Goal: Task Accomplishment & Management: Manage account settings

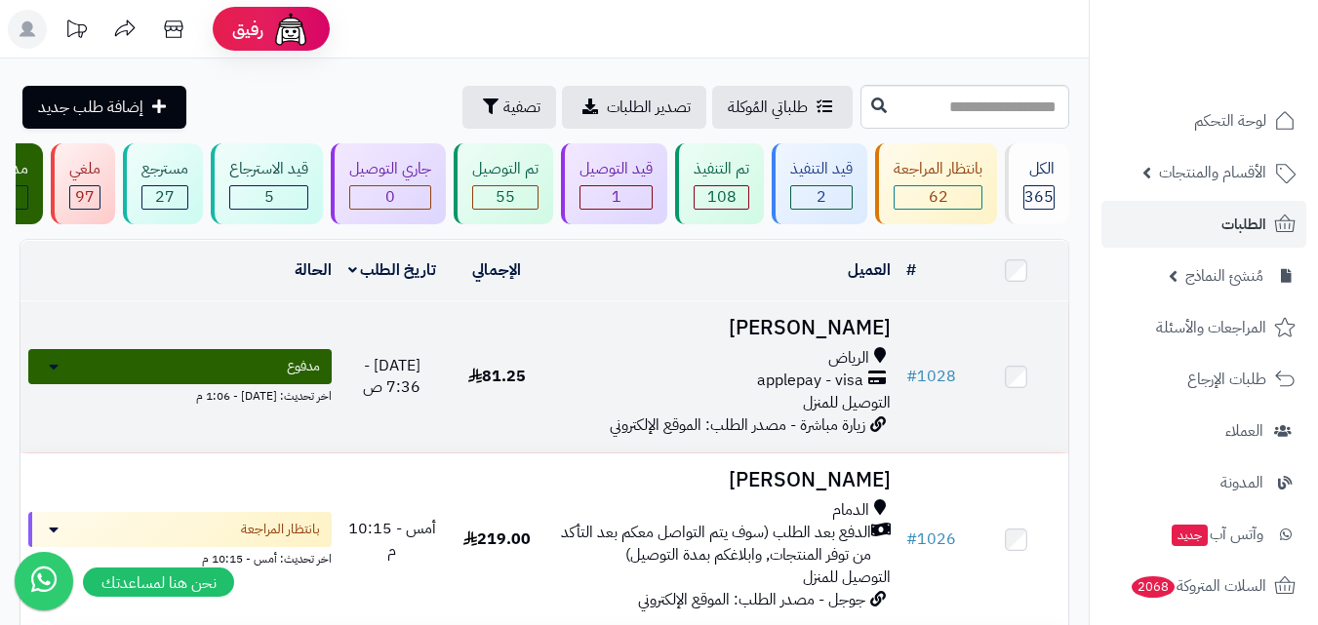
click at [762, 392] on span "applepay - visa" at bounding box center [810, 381] width 106 height 22
